Goal: Transaction & Acquisition: Purchase product/service

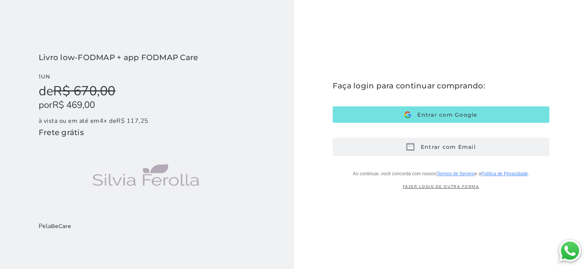
click at [432, 145] on span "Entrar com Email" at bounding box center [444, 146] width 61 height 7
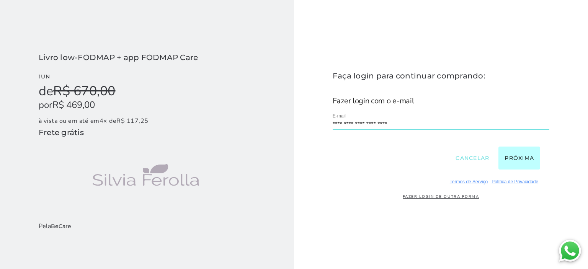
type input "**********"
click at [523, 155] on button "Próxima" at bounding box center [519, 158] width 42 height 23
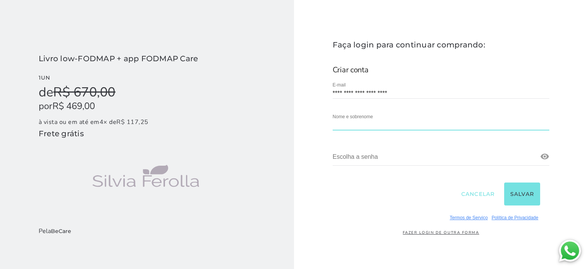
click at [366, 121] on input "text" at bounding box center [441, 125] width 217 height 10
type input "[PERSON_NAME]"
click at [548, 153] on link at bounding box center [544, 156] width 9 height 9
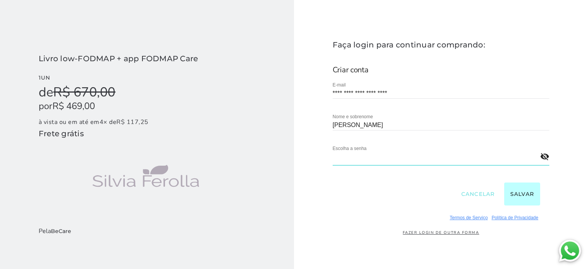
click at [525, 194] on button "Salvar" at bounding box center [522, 194] width 36 height 23
